Goal: Navigation & Orientation: Find specific page/section

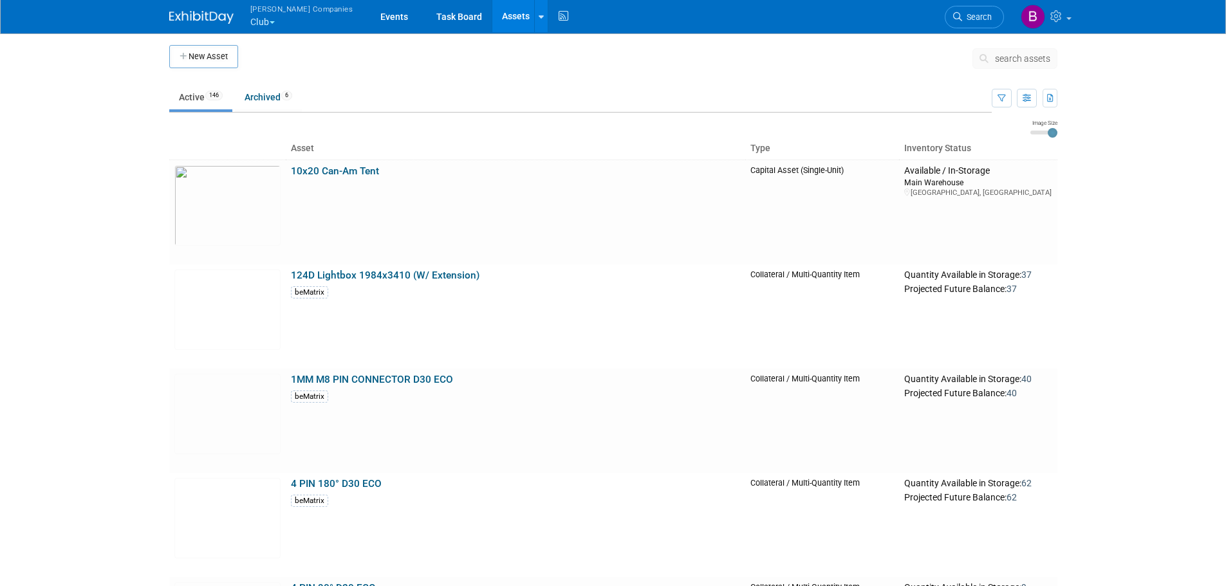
click at [48, 199] on body "[PERSON_NAME] Companies Club Explore: My Workspaces 6 Go to Workspace: Can-Am O…" at bounding box center [613, 293] width 1226 height 586
click at [246, 104] on link "Archived 6" at bounding box center [268, 97] width 67 height 24
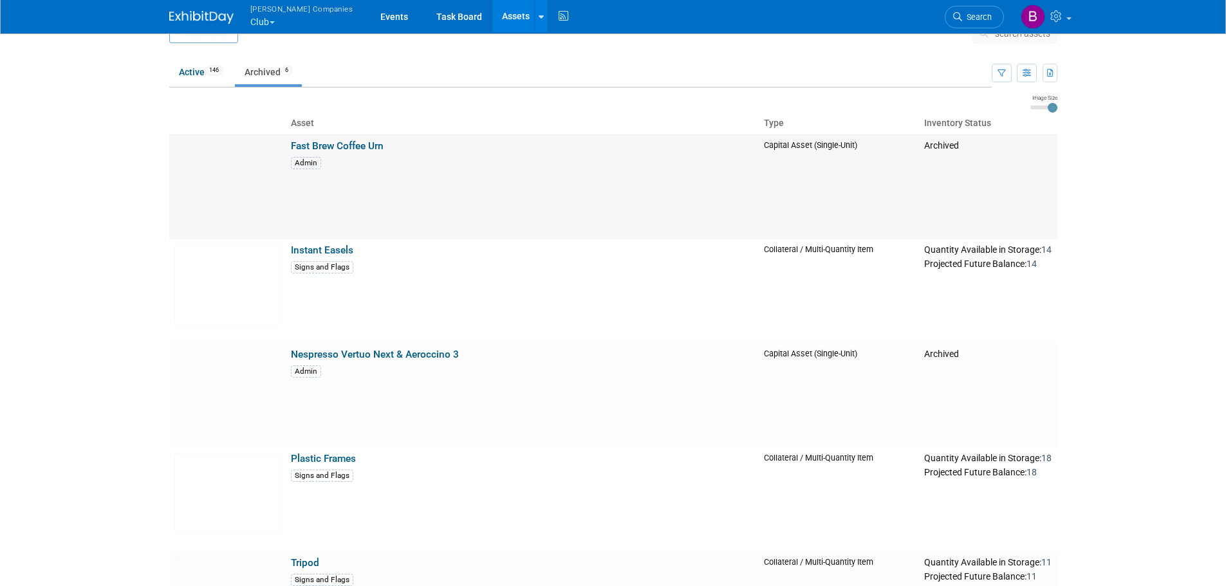
scroll to position [14, 0]
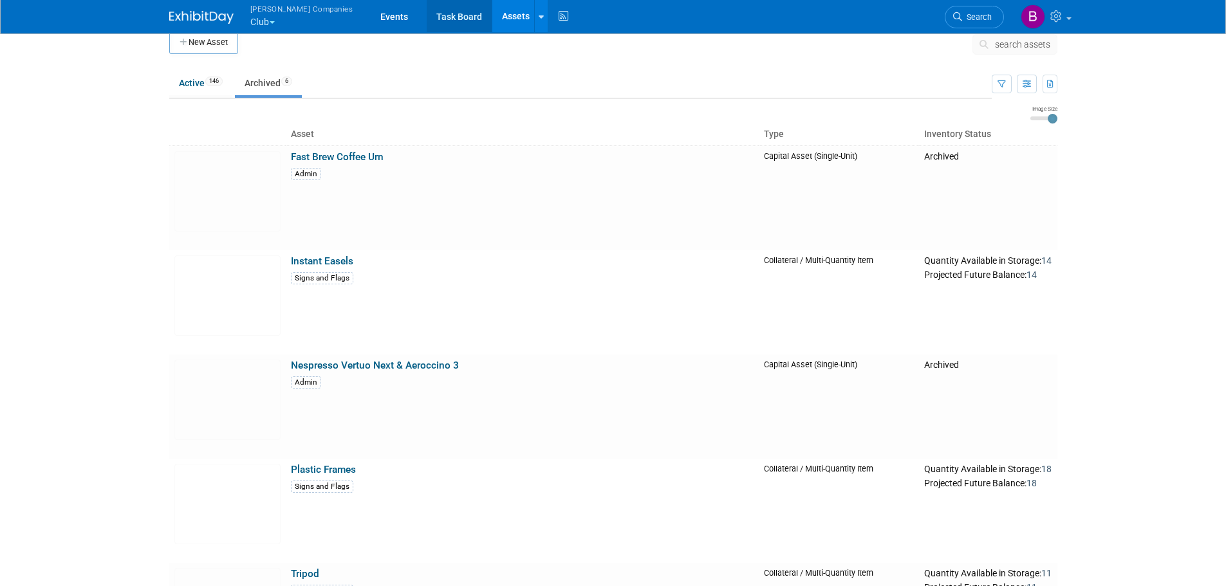
click at [427, 10] on link "Task Board" at bounding box center [459, 16] width 65 height 32
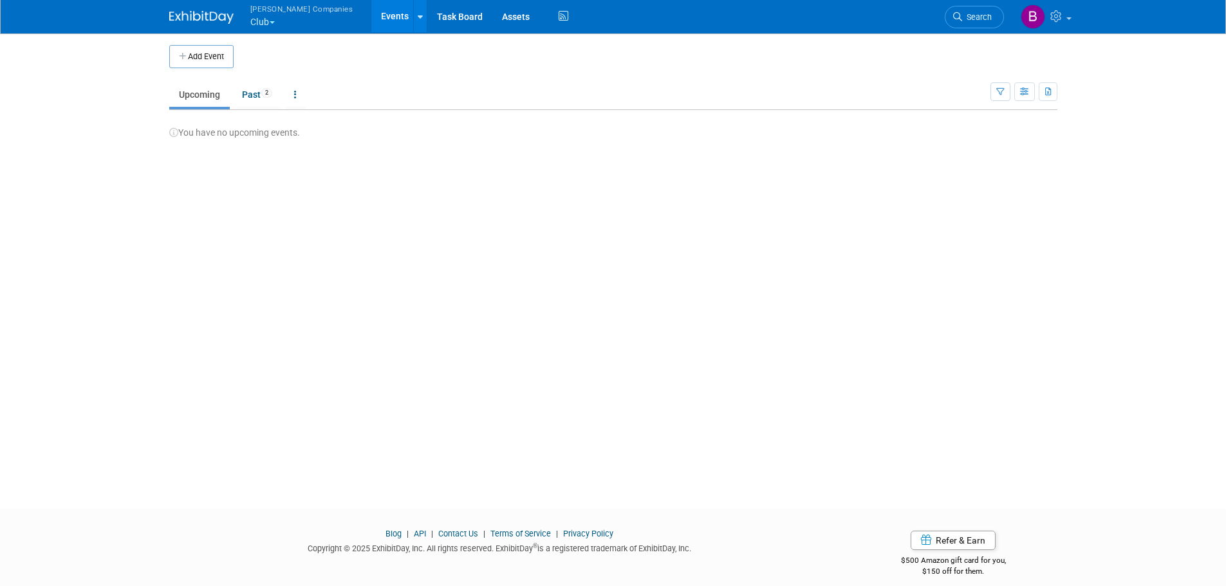
click at [269, 24] on button "Warnert Companies Club" at bounding box center [309, 16] width 120 height 33
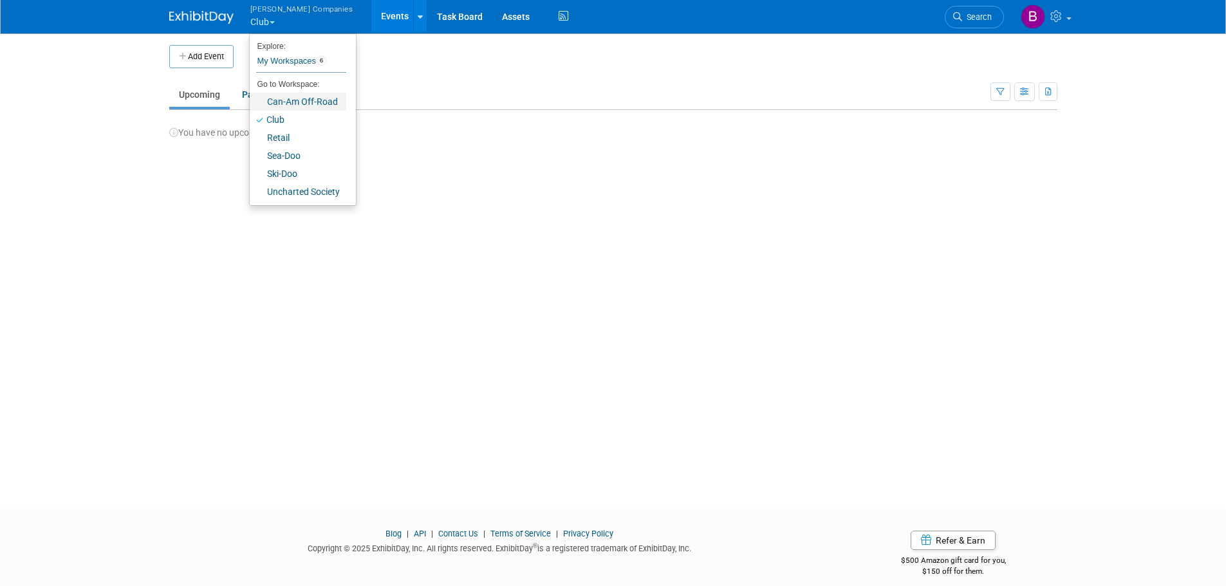
click at [281, 100] on link "Can-Am Off-Road" at bounding box center [298, 102] width 97 height 18
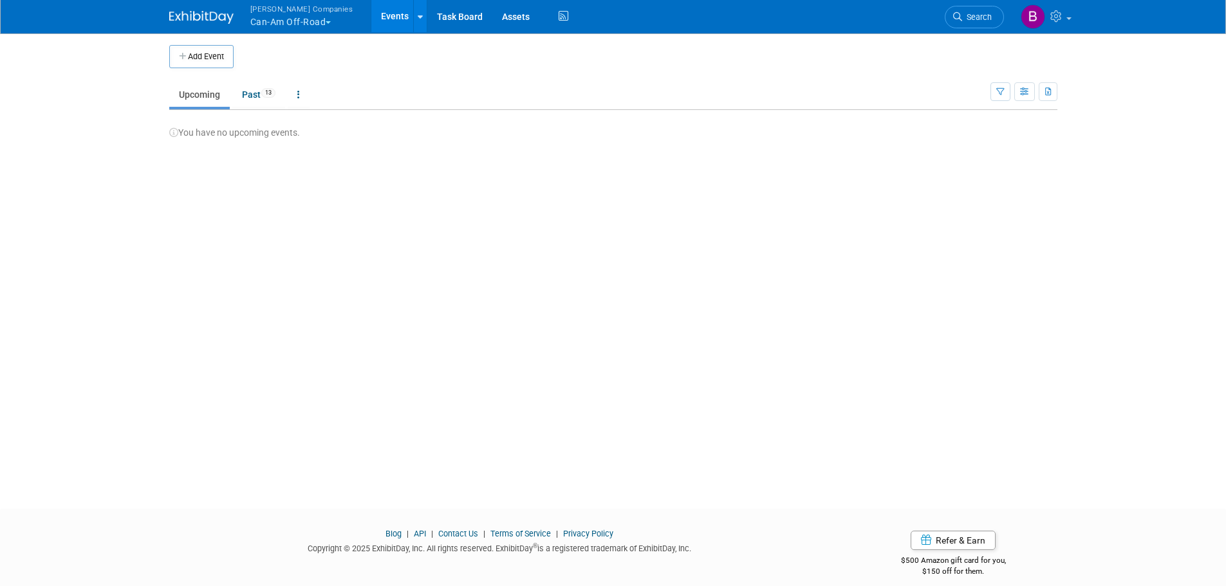
click at [371, 17] on link "Events" at bounding box center [394, 16] width 47 height 32
click at [250, 100] on link "Past 13" at bounding box center [258, 94] width 53 height 24
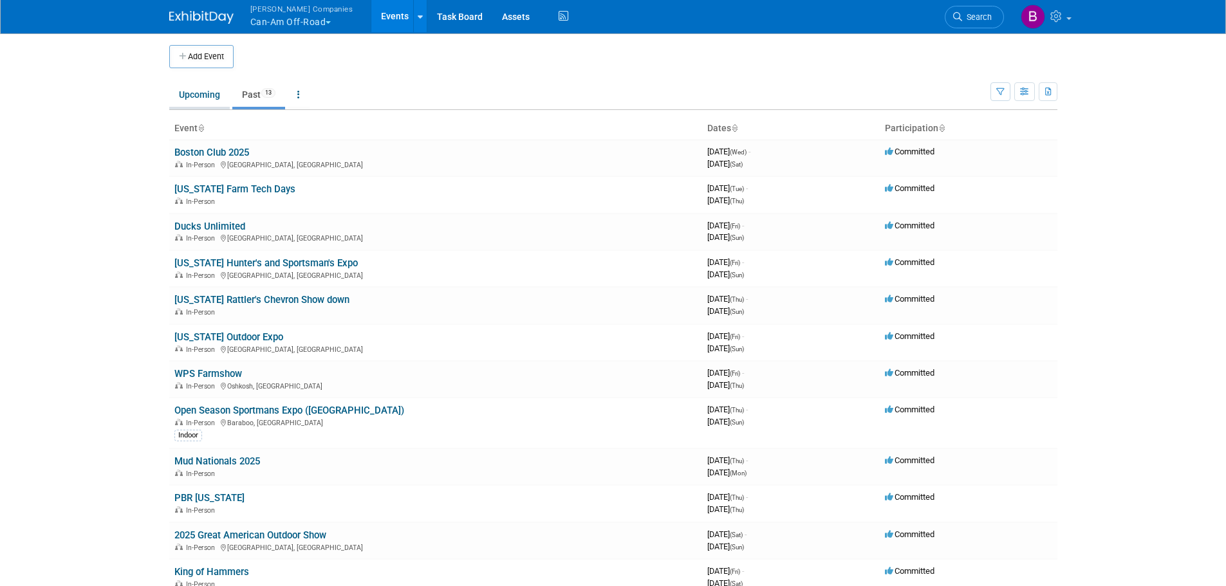
click at [204, 91] on link "Upcoming" at bounding box center [199, 94] width 60 height 24
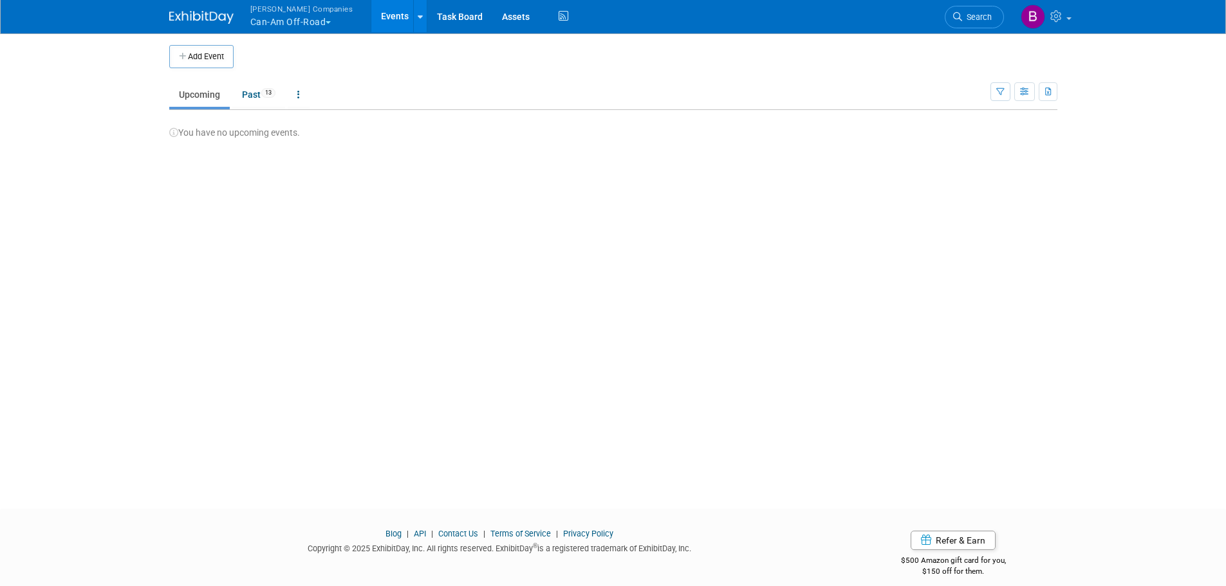
click at [311, 24] on button "[PERSON_NAME] Companies Can-Am Off-Road" at bounding box center [309, 16] width 120 height 33
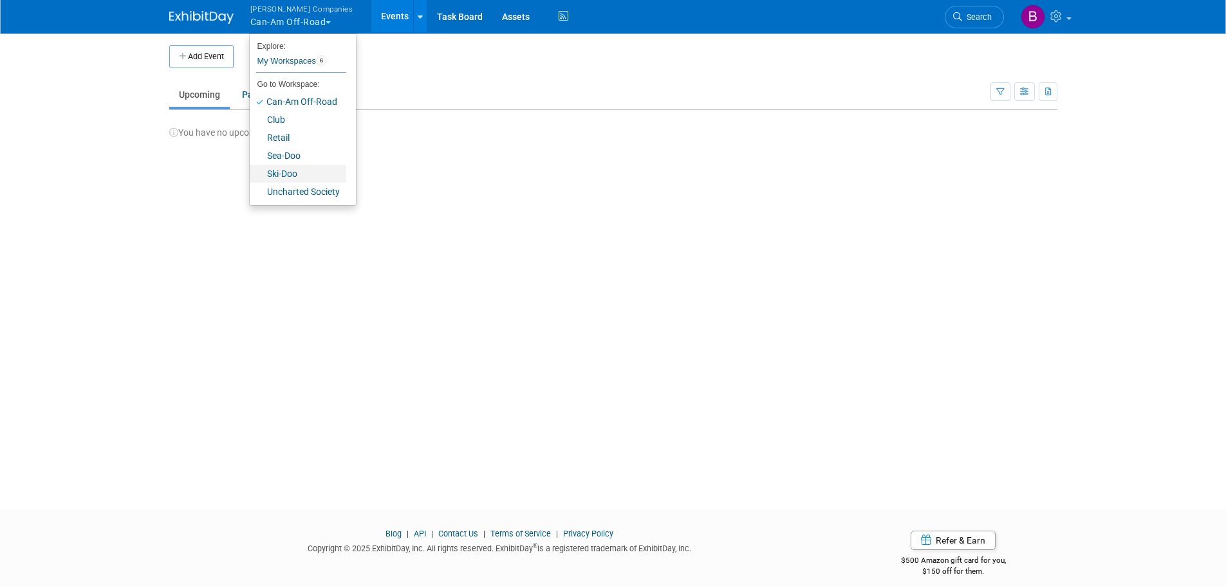
click at [288, 170] on link "Ski-Doo" at bounding box center [298, 174] width 97 height 18
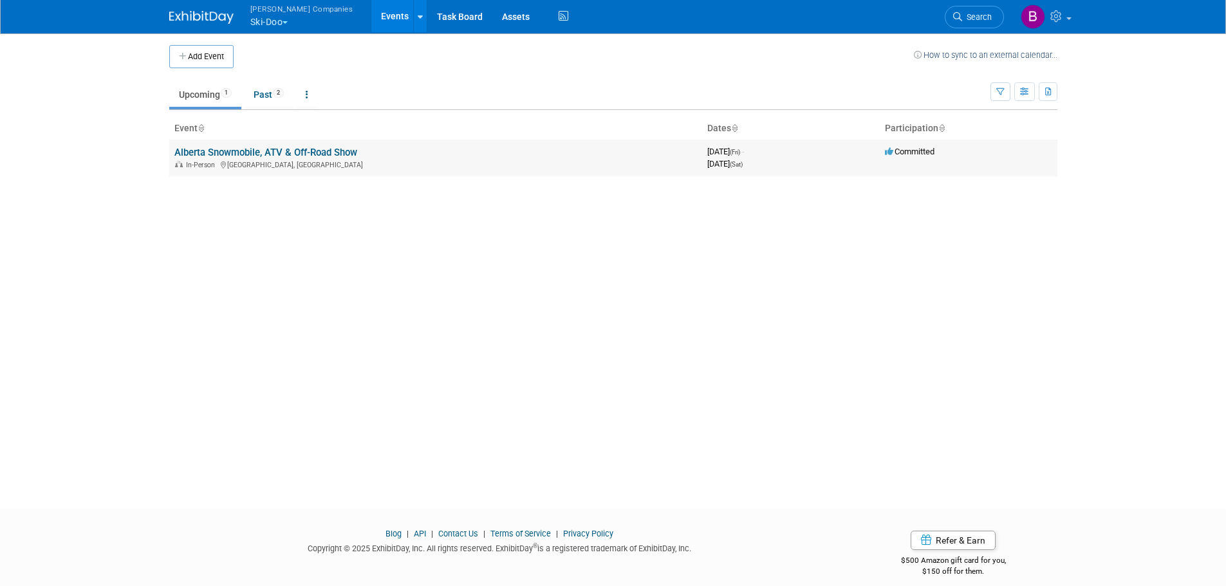
click at [329, 162] on div "In-Person [GEOGRAPHIC_DATA], [GEOGRAPHIC_DATA]" at bounding box center [435, 164] width 523 height 10
click at [328, 156] on link "Alberta Snowmobile, ATV & Off-Road Show" at bounding box center [265, 153] width 183 height 12
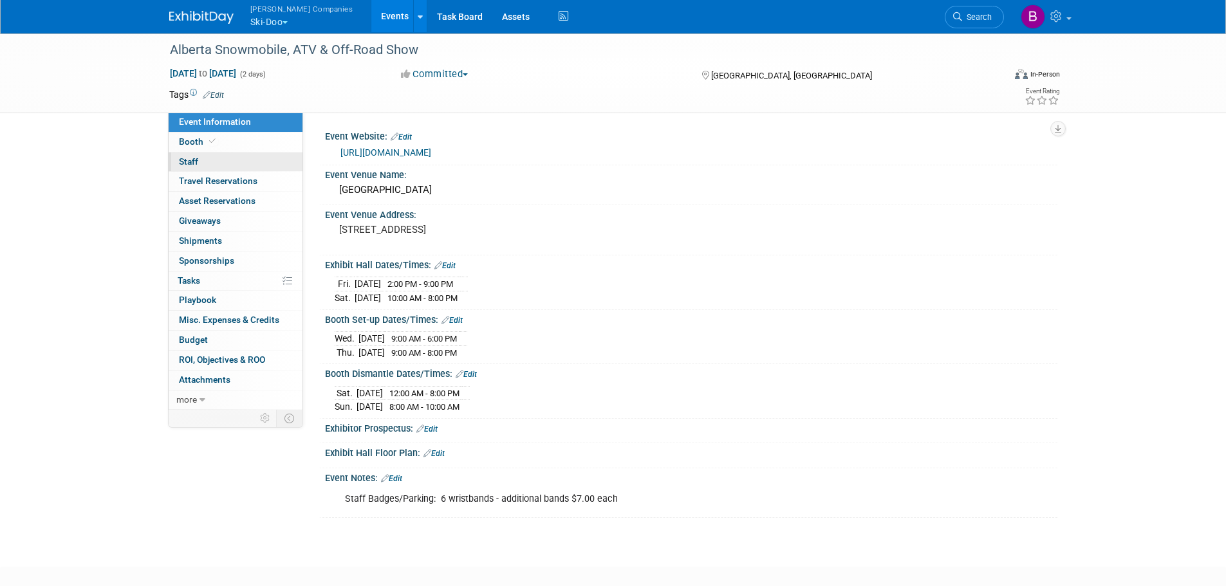
click at [216, 166] on link "0 Staff 0" at bounding box center [236, 162] width 134 height 19
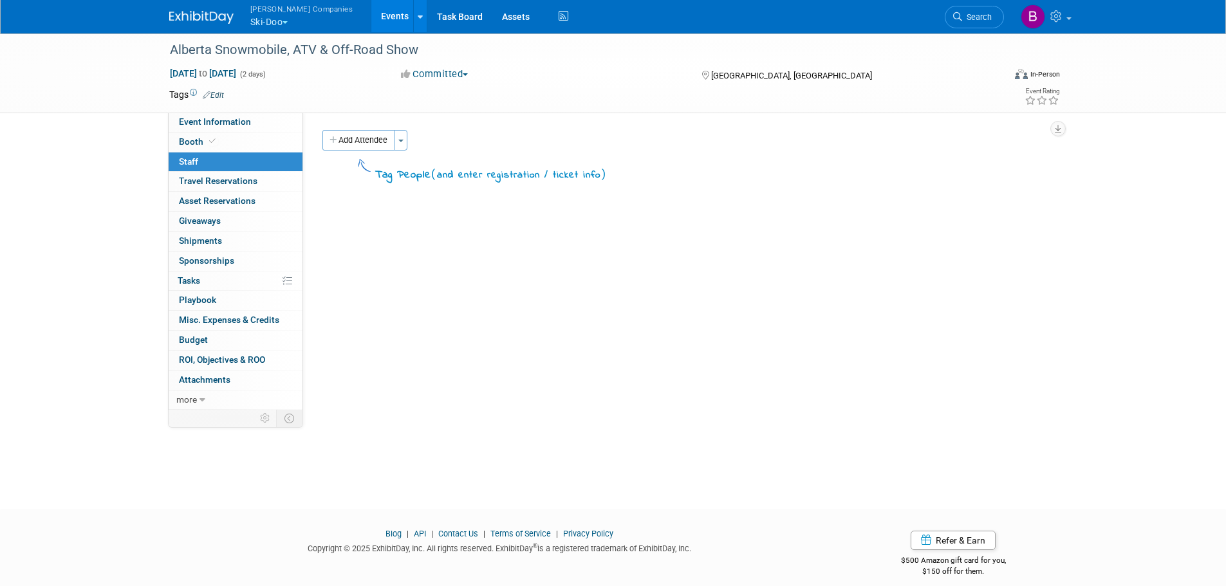
click at [285, 21] on span "button" at bounding box center [285, 22] width 5 height 3
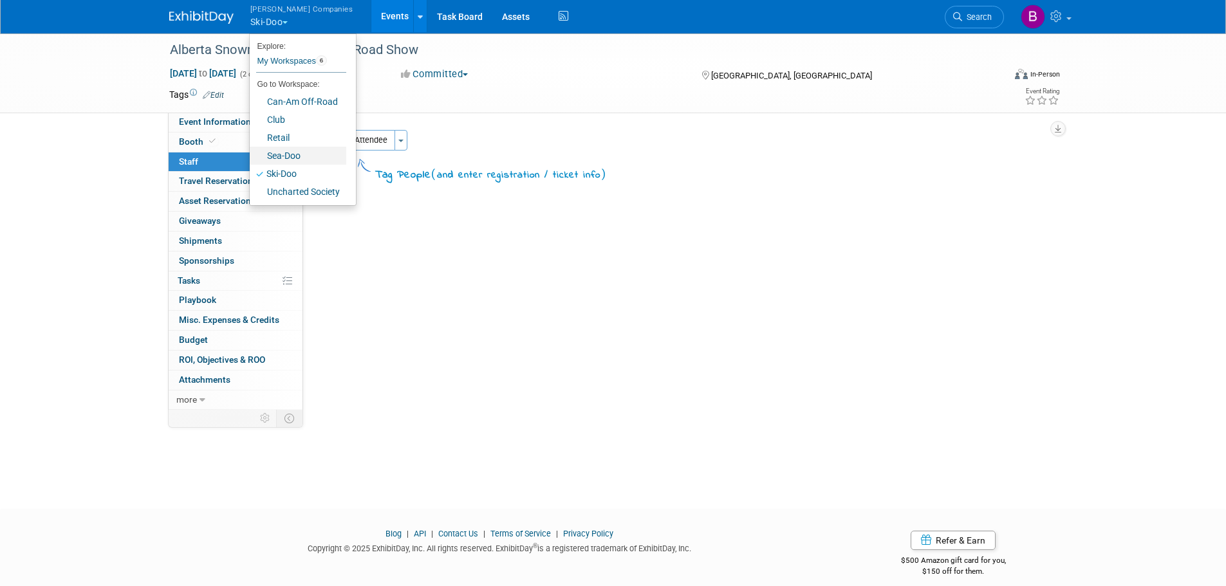
click at [280, 153] on link "Sea-Doo" at bounding box center [298, 156] width 97 height 18
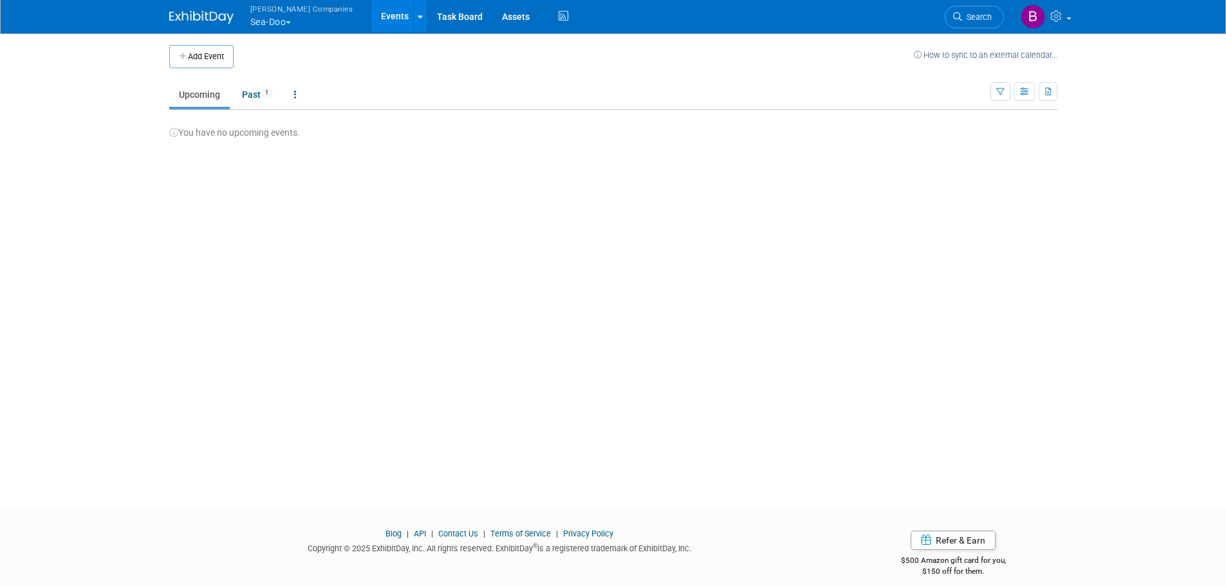
click at [373, 12] on link "Events" at bounding box center [394, 16] width 47 height 32
click at [413, 14] on link at bounding box center [420, 16] width 14 height 32
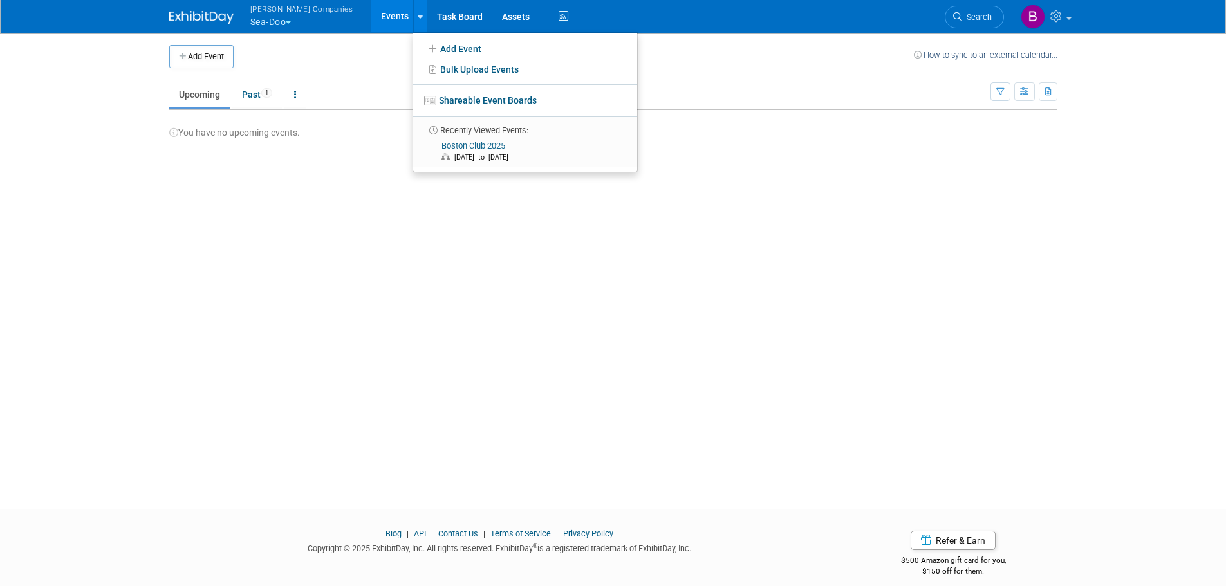
click at [277, 22] on button "[PERSON_NAME] Companies Sea-Doo" at bounding box center [309, 16] width 120 height 33
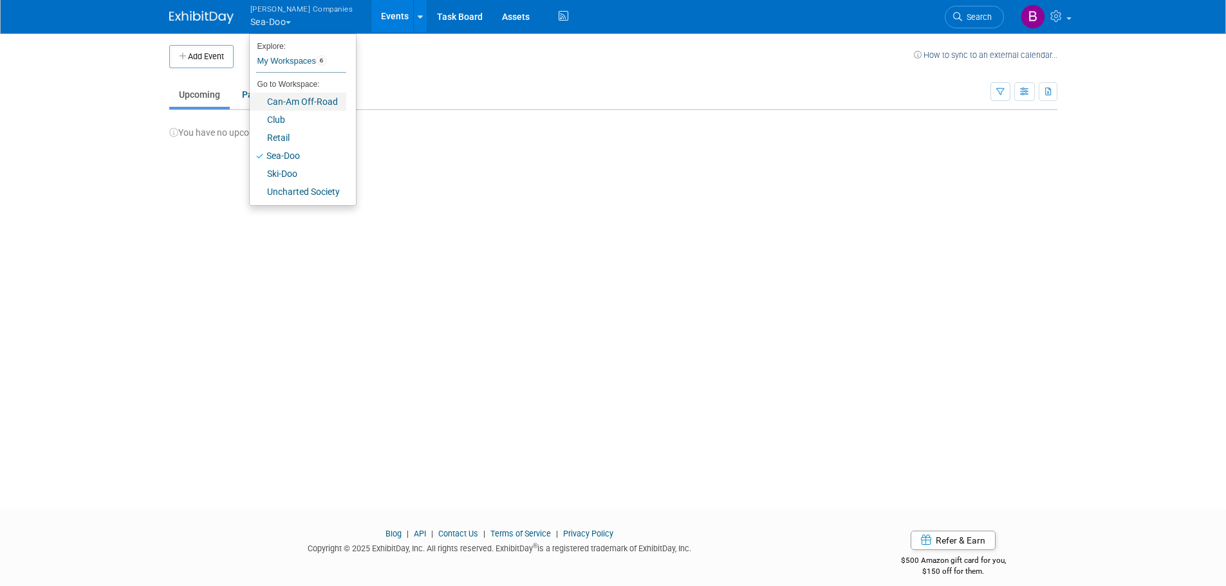
click at [289, 106] on link "Can-Am Off-Road" at bounding box center [298, 102] width 97 height 18
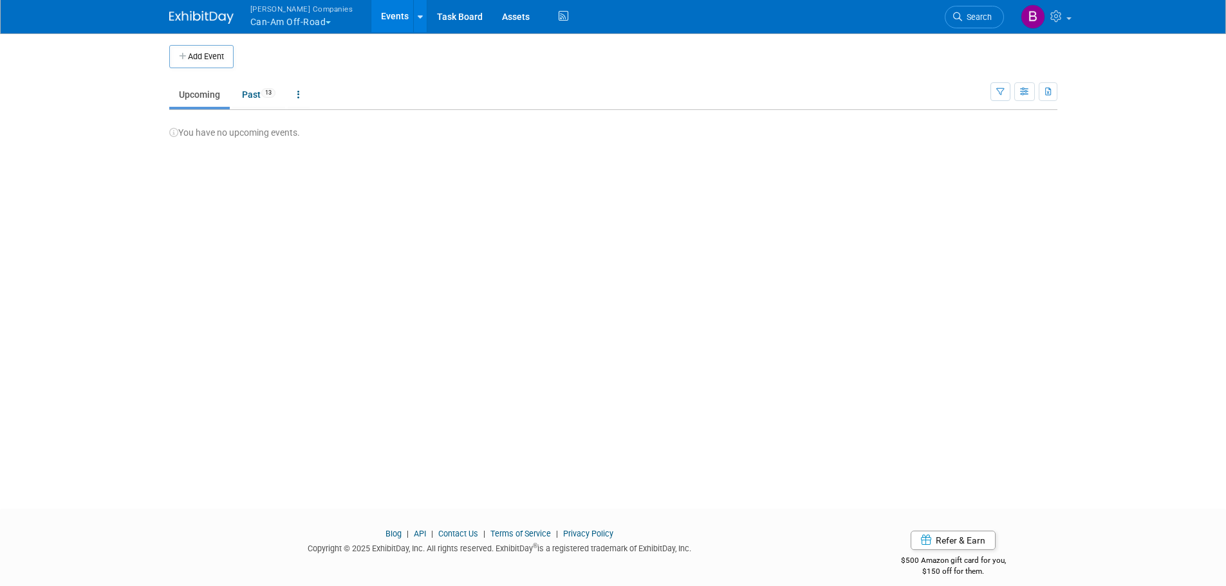
click at [305, 28] on button "[PERSON_NAME] Companies Can-Am Off-Road" at bounding box center [309, 16] width 120 height 33
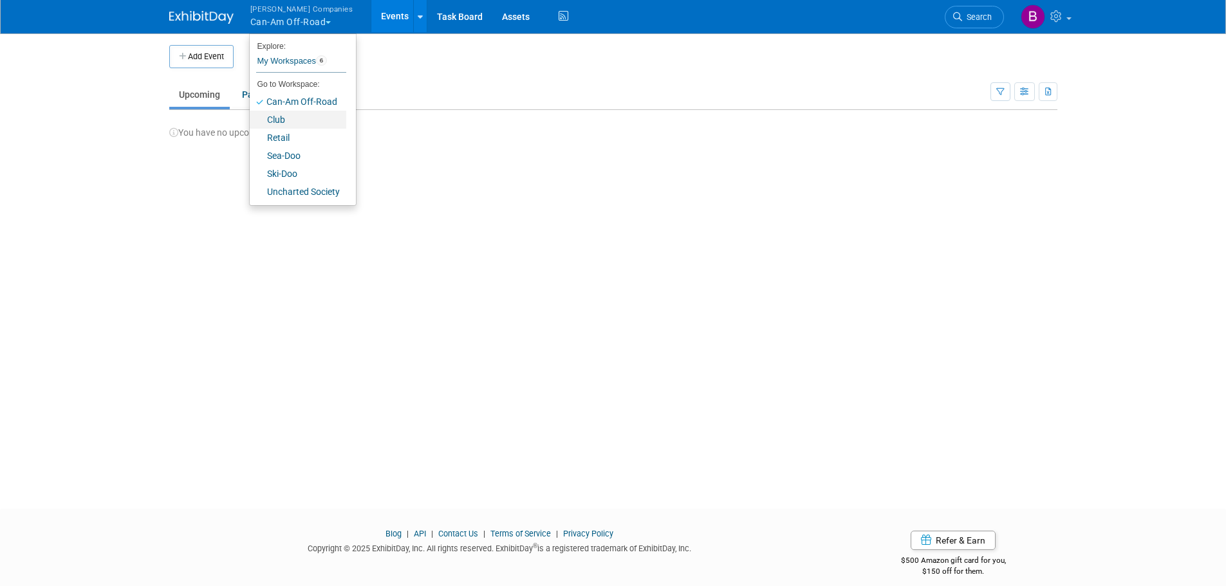
click at [280, 121] on link "Club" at bounding box center [298, 120] width 97 height 18
